Goal: Task Accomplishment & Management: Manage account settings

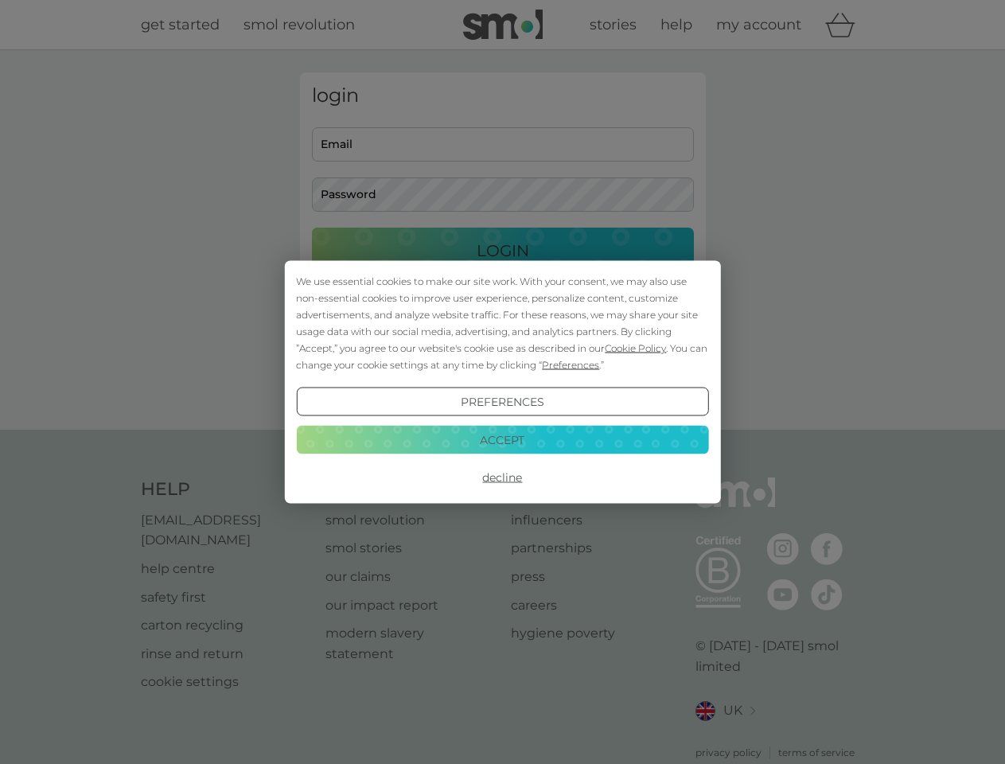
click at [636, 348] on span "Cookie Policy" at bounding box center [635, 348] width 61 height 12
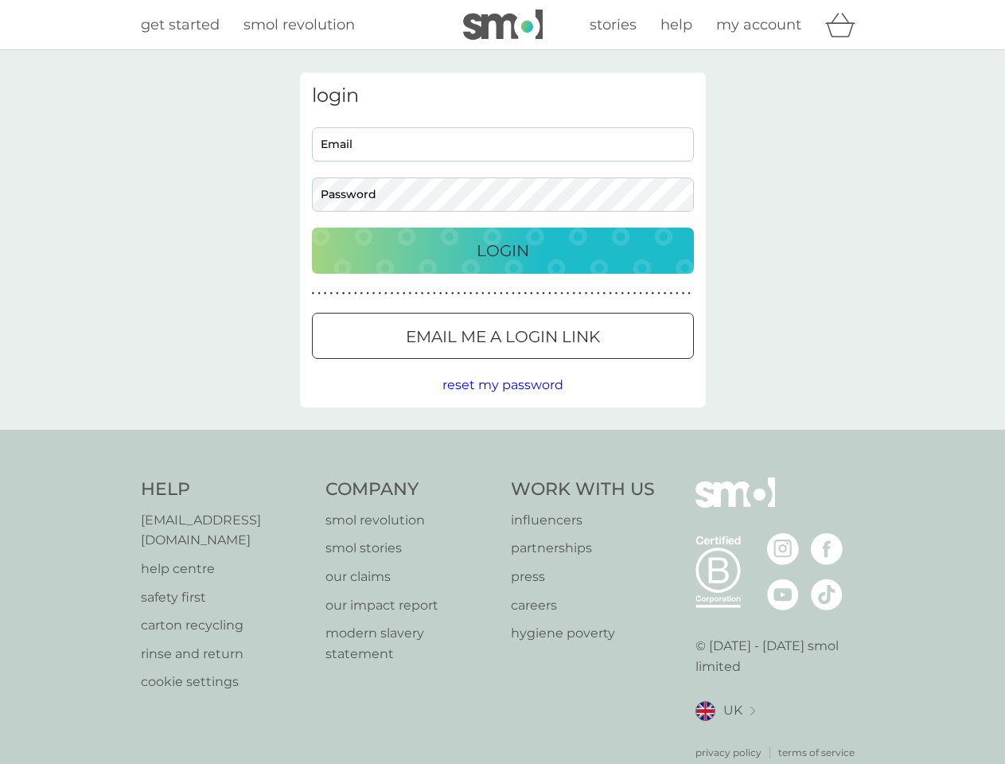
click at [569, 365] on div "login Email Password Login ● ● ● ● ● ● ● ● ● ● ● ● ● ● ● ● ● ● ● ● ● ● ● ● ● ● …" at bounding box center [503, 239] width 406 height 335
click at [502, 402] on div "login Email Password Login ● ● ● ● ● ● ● ● ● ● ● ● ● ● ● ● ● ● ● ● ● ● ● ● ● ● …" at bounding box center [503, 239] width 406 height 335
click at [502, 478] on div "Help [EMAIL_ADDRESS][DOMAIN_NAME] help centre safety first carton recycling rin…" at bounding box center [503, 619] width 724 height 283
click at [502, 439] on div "Help [EMAIL_ADDRESS][DOMAIN_NAME] help centre safety first carton recycling rin…" at bounding box center [502, 619] width 1005 height 378
